Goal: Information Seeking & Learning: Learn about a topic

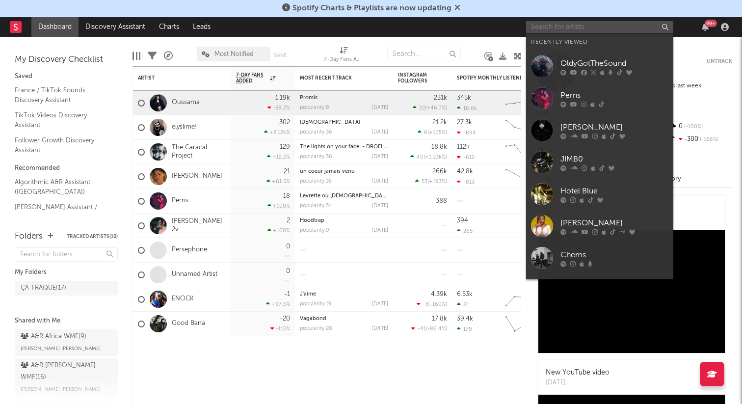
click at [548, 23] on input "text" at bounding box center [599, 27] width 147 height 12
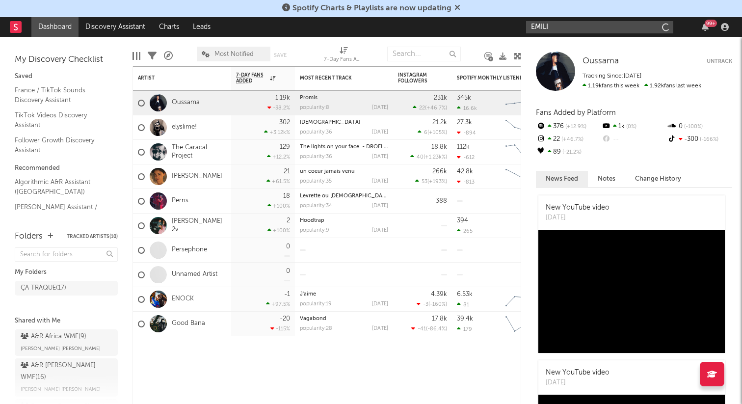
type input "[PERSON_NAME]"
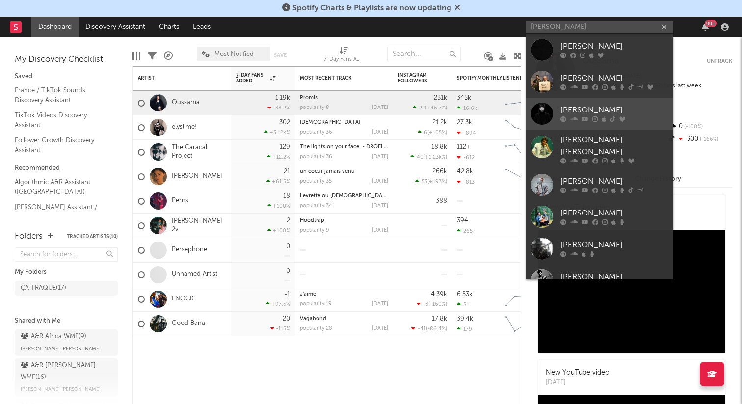
click at [579, 108] on div "[PERSON_NAME]" at bounding box center [615, 111] width 108 height 12
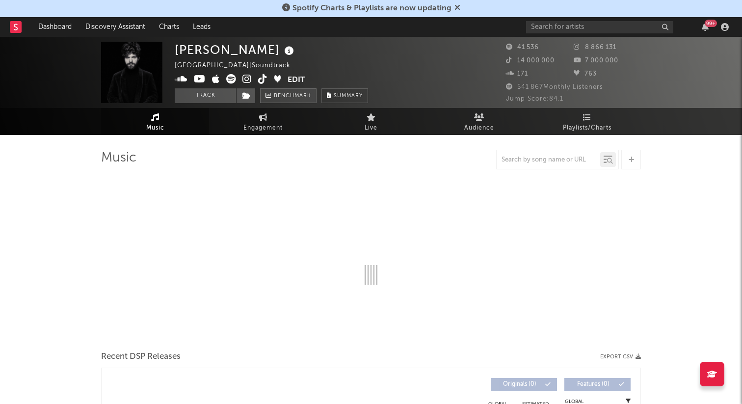
select select "6m"
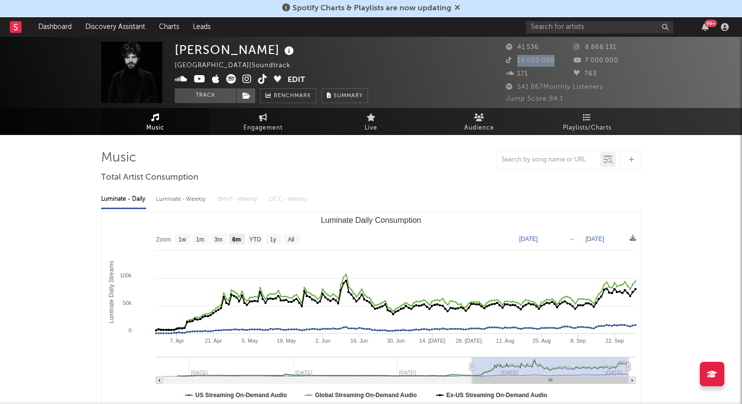
drag, startPoint x: 517, startPoint y: 61, endPoint x: 552, endPoint y: 61, distance: 34.8
click at [552, 61] on div "14 000 000" at bounding box center [540, 61] width 68 height 12
copy span "14 000 000"
click at [260, 78] on icon at bounding box center [262, 79] width 9 height 10
click at [260, 79] on icon at bounding box center [262, 79] width 9 height 10
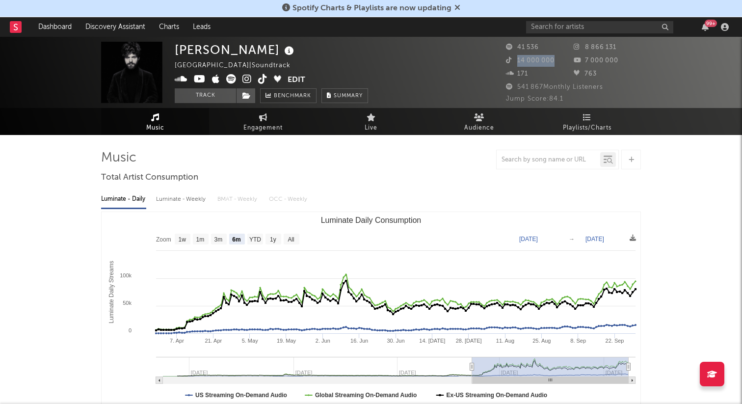
click at [199, 79] on icon at bounding box center [200, 79] width 12 height 10
click at [243, 77] on icon at bounding box center [246, 79] width 9 height 10
click at [231, 77] on icon at bounding box center [231, 79] width 10 height 10
